Goal: Entertainment & Leisure: Consume media (video, audio)

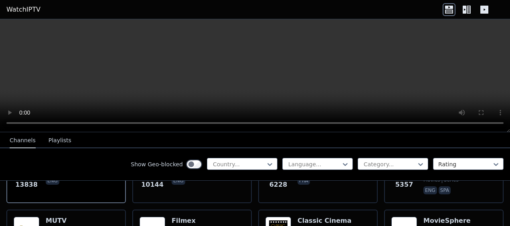
scroll to position [201, 0]
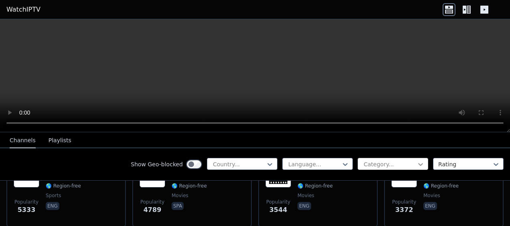
click at [417, 164] on icon at bounding box center [421, 164] width 8 height 8
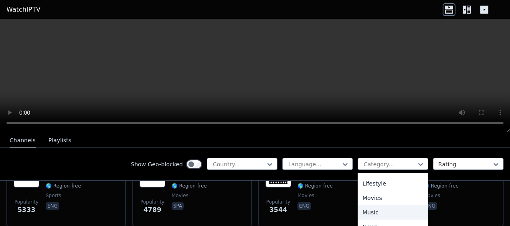
click at [368, 211] on div "Music" at bounding box center [393, 212] width 71 height 14
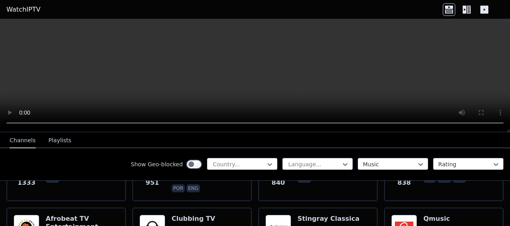
scroll to position [160, 0]
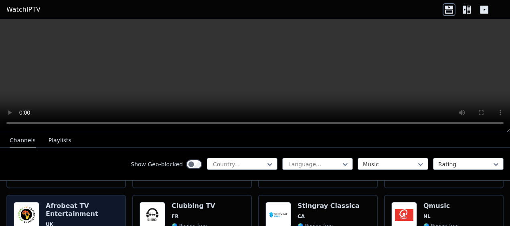
click at [58, 205] on h6 "Afrobeat TV Entertainment" at bounding box center [82, 210] width 73 height 16
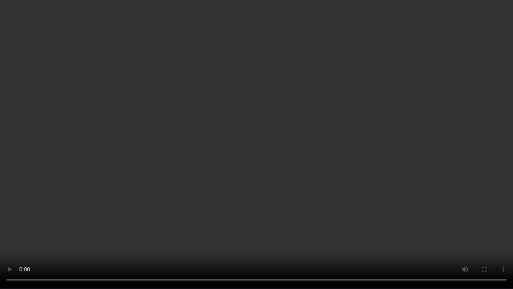
click at [510, 182] on video at bounding box center [256, 144] width 513 height 289
click at [509, 226] on video at bounding box center [256, 144] width 513 height 289
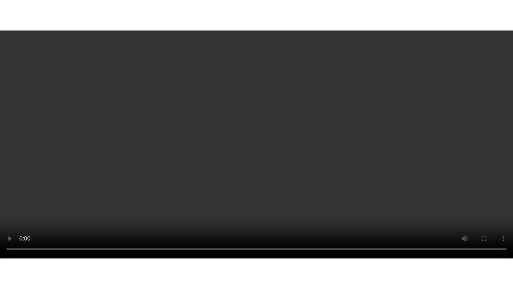
scroll to position [281, 0]
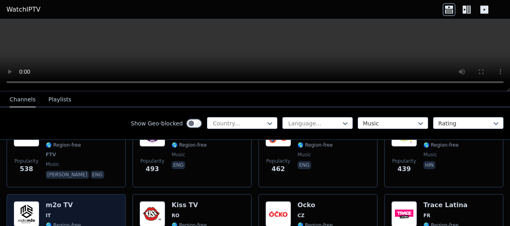
click at [63, 206] on div "m2o TV IT 🌎 Region-free music ita" at bounding box center [63, 230] width 35 height 58
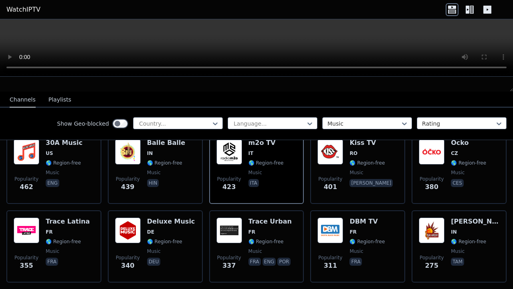
scroll to position [201, 0]
